Goal: Task Accomplishment & Management: Manage account settings

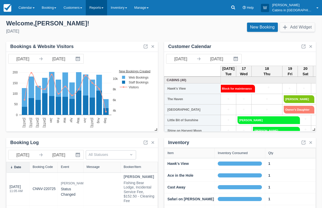
click at [104, 8] on span at bounding box center [102, 7] width 2 height 1
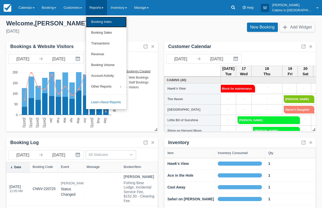
click at [115, 22] on link "Booking Index" at bounding box center [106, 22] width 41 height 11
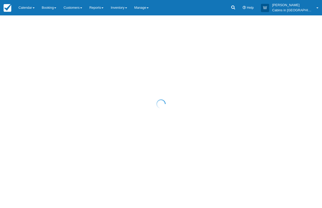
select select "25"
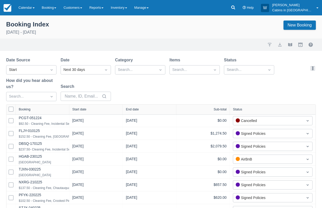
select select "25"
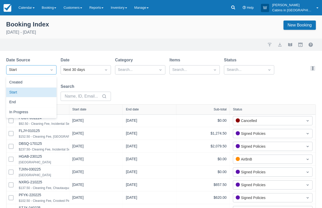
click at [30, 72] on div "Start" at bounding box center [26, 70] width 35 height 6
click at [32, 79] on div "Created" at bounding box center [31, 83] width 50 height 10
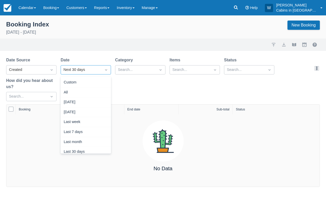
click at [90, 70] on div "Next 30 days" at bounding box center [80, 70] width 35 height 6
click at [89, 103] on div "Today" at bounding box center [86, 102] width 50 height 10
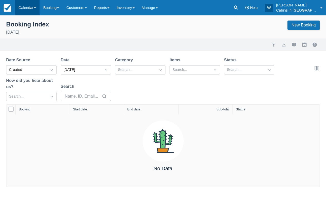
click at [35, 7] on link "Calendar" at bounding box center [27, 7] width 25 height 15
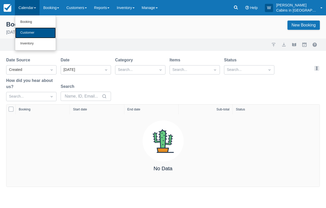
click at [36, 29] on link "Customer" at bounding box center [35, 32] width 41 height 11
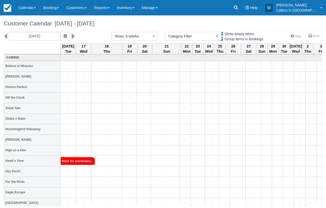
select select
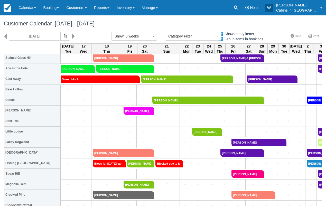
scroll to position [228, 0]
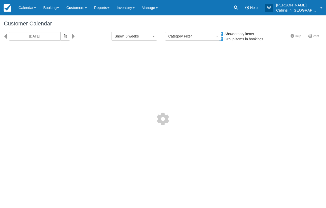
select select
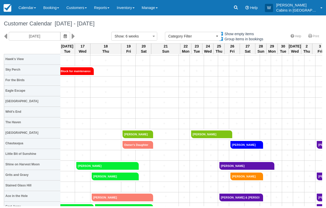
scroll to position [111, 1]
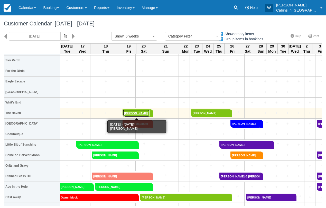
click at [137, 113] on link "[PERSON_NAME]" at bounding box center [136, 113] width 27 height 8
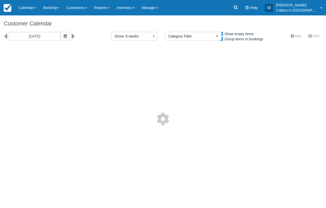
select select
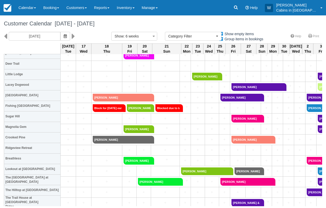
scroll to position [287, 0]
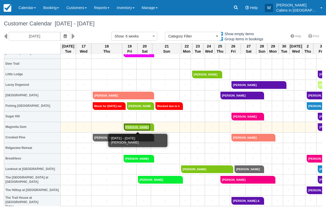
click at [139, 127] on link "Steven Brtooks" at bounding box center [137, 127] width 27 height 8
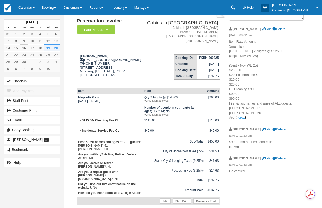
click at [238, 119] on link "more..." at bounding box center [241, 118] width 10 height 4
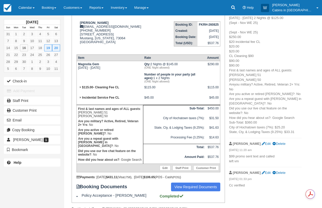
scroll to position [93, 0]
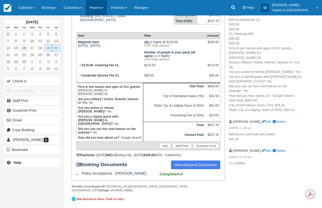
click at [107, 7] on link "Reports" at bounding box center [96, 7] width 21 height 15
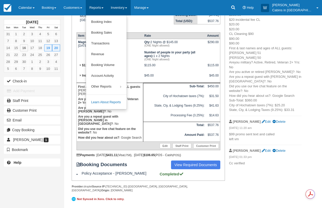
click at [129, 7] on link "Inventory" at bounding box center [118, 7] width 23 height 15
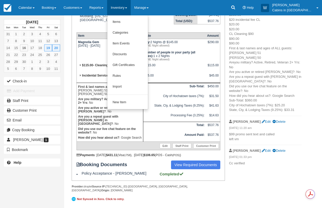
click at [91, 77] on strong "Incidental Service Fee CL" at bounding box center [100, 76] width 37 height 4
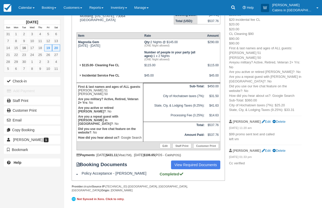
scroll to position [0, 0]
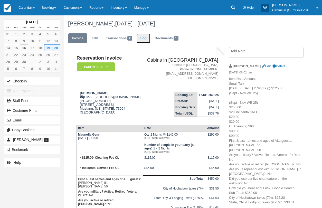
click at [149, 40] on link "Log" at bounding box center [144, 38] width 14 height 10
